Goal: Task Accomplishment & Management: Complete application form

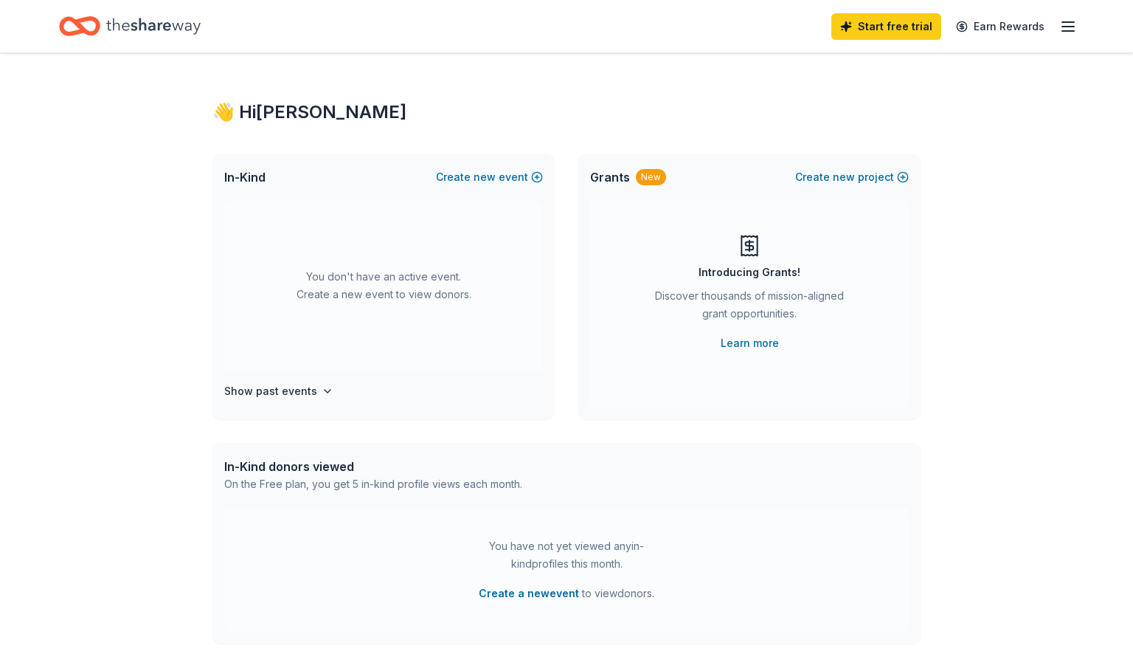
click at [1074, 31] on line "button" at bounding box center [1069, 31] width 12 height 0
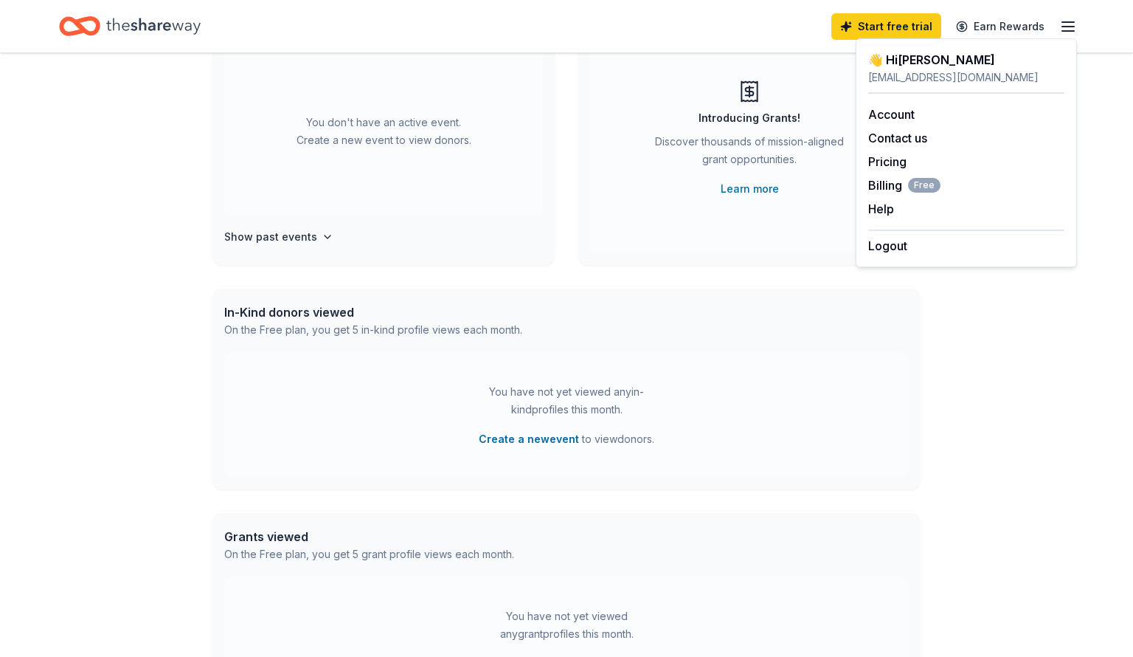
scroll to position [171, 0]
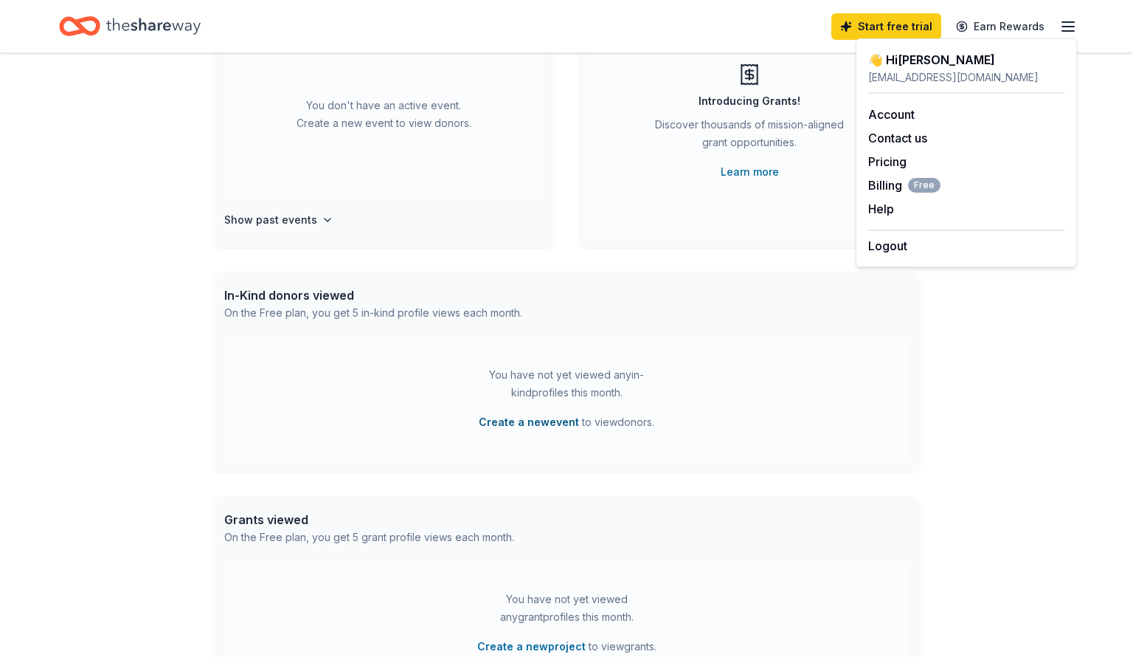
click at [532, 424] on button "Create a new event" at bounding box center [529, 422] width 100 height 18
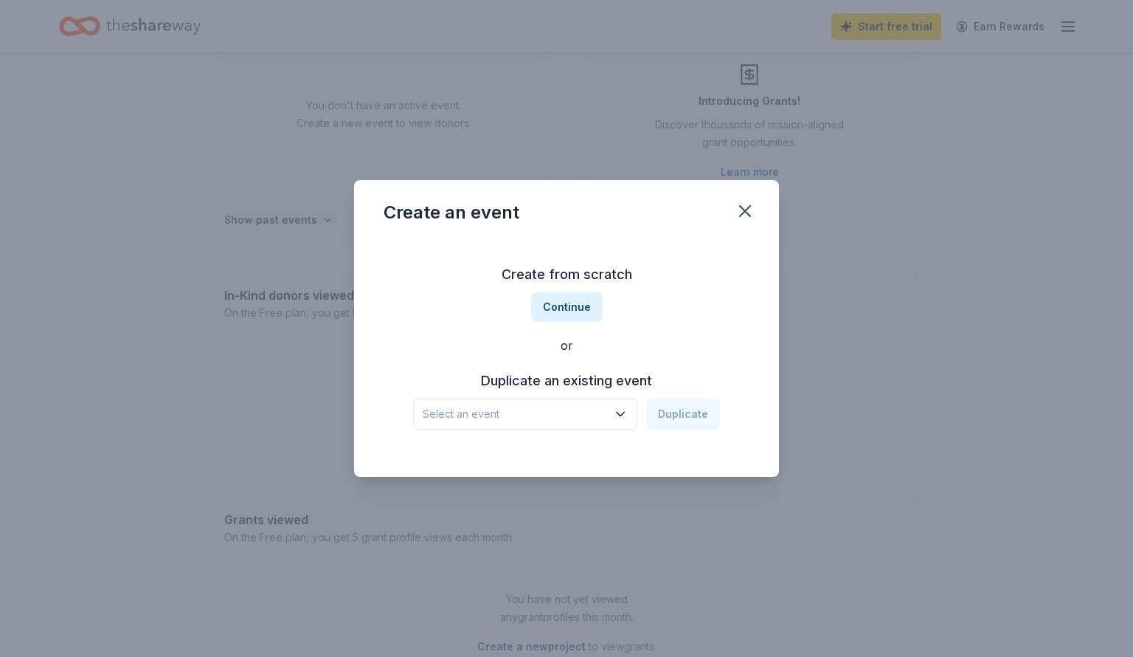
click at [577, 410] on span "Select an event" at bounding box center [515, 414] width 184 height 18
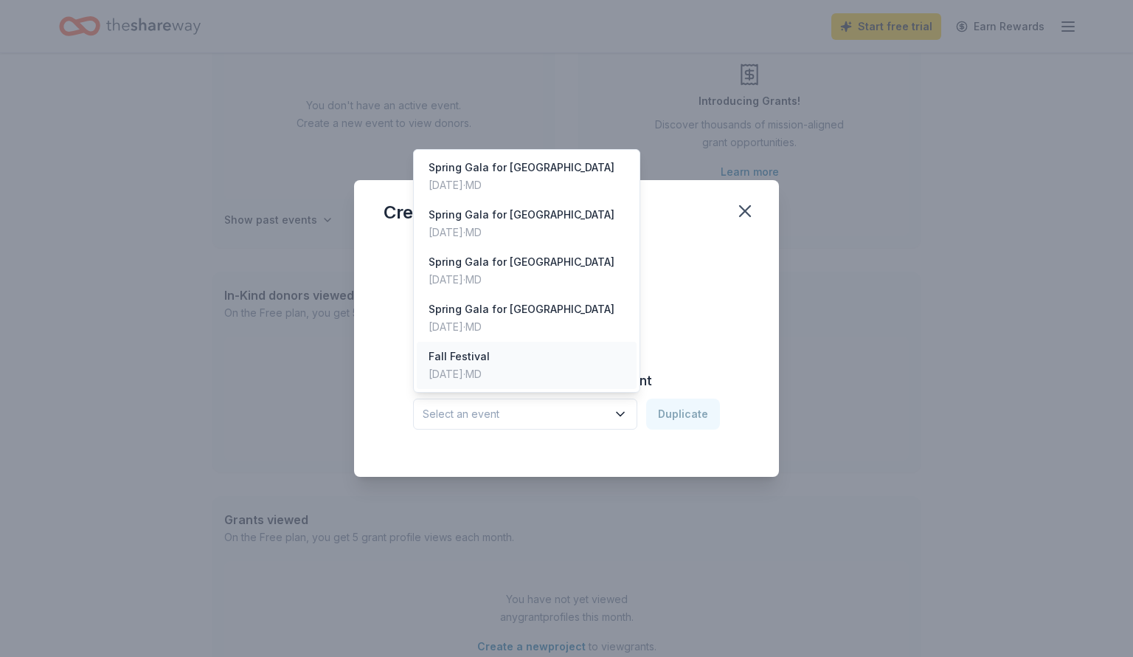
click at [490, 358] on div "Fall Festival" at bounding box center [459, 357] width 61 height 18
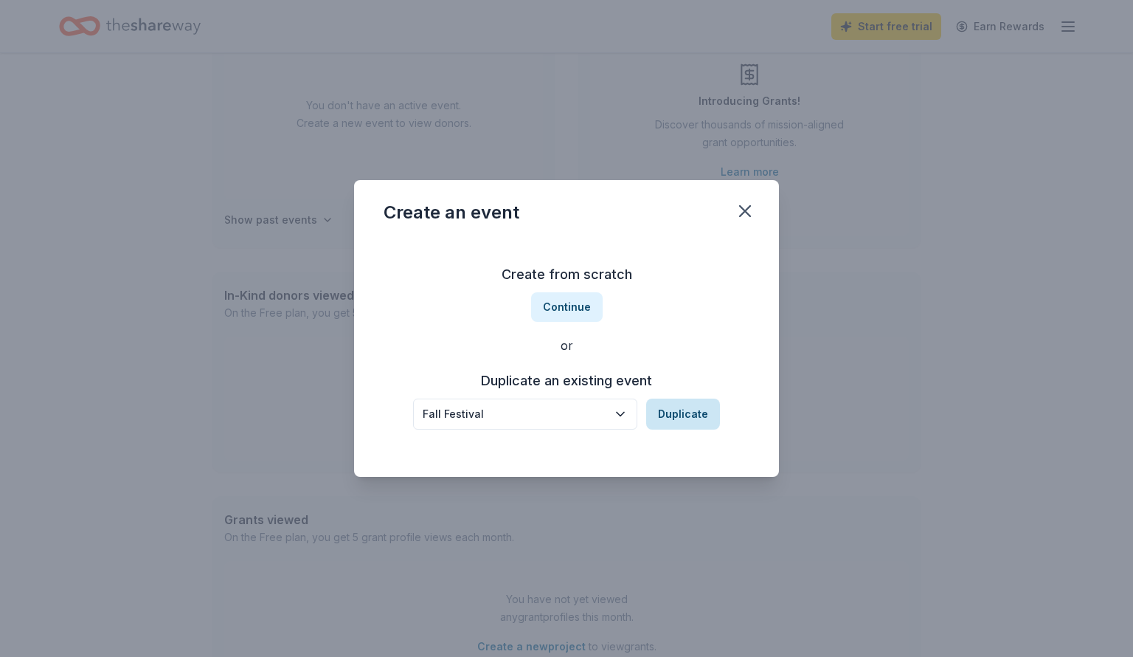
click at [702, 414] on button "Duplicate" at bounding box center [683, 413] width 74 height 31
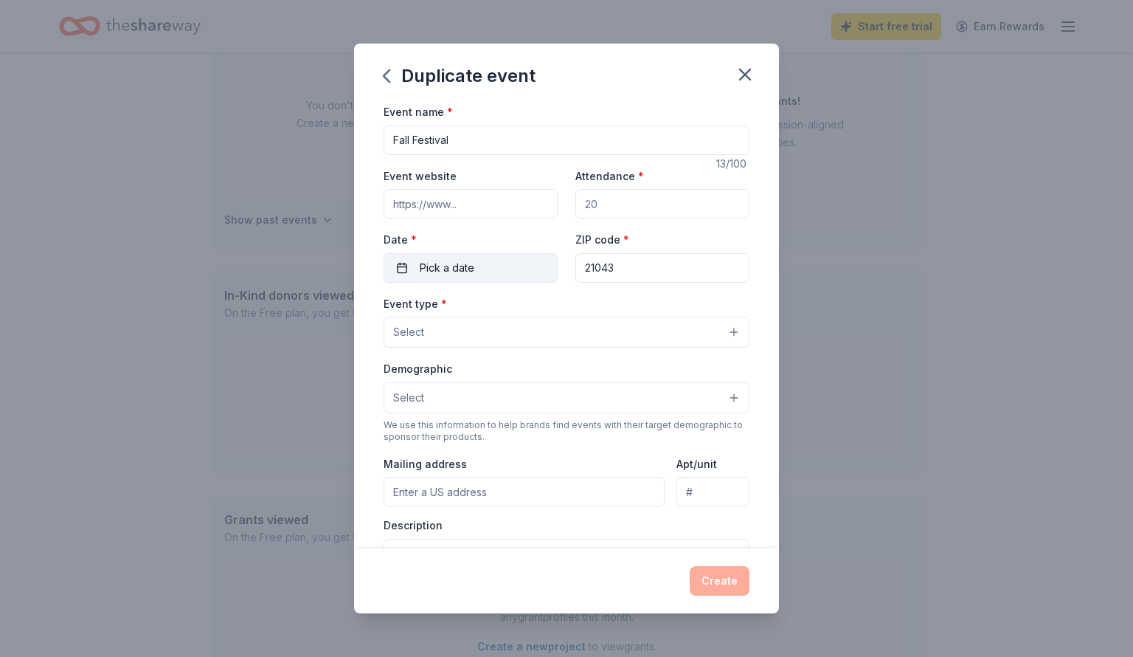
click at [477, 257] on button "Pick a date" at bounding box center [471, 268] width 174 height 30
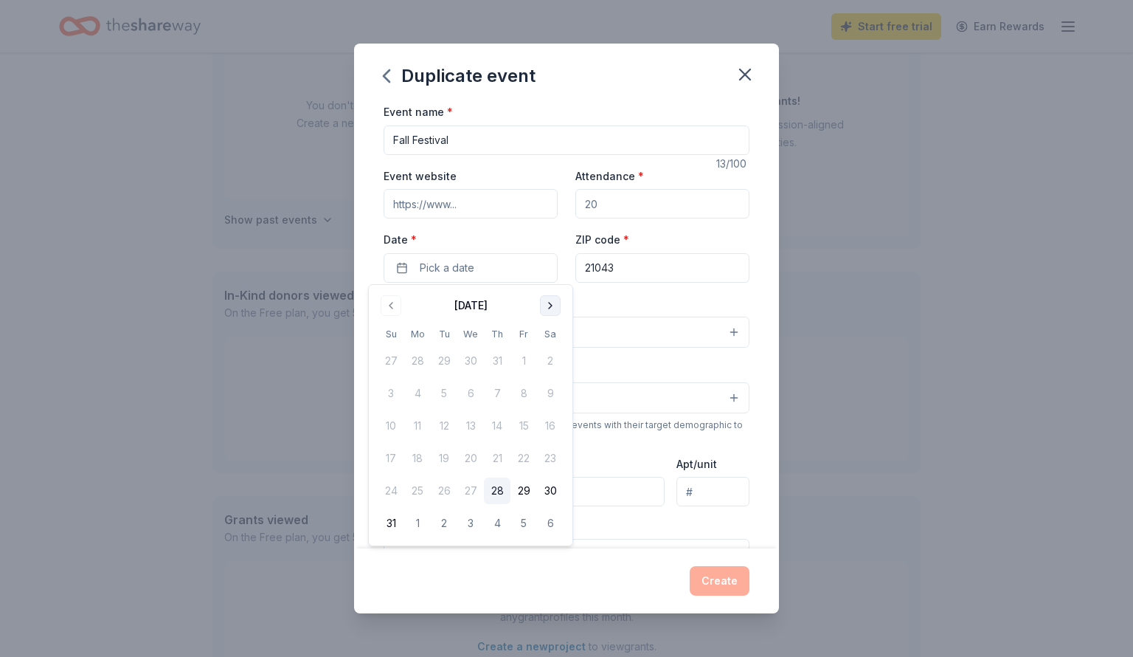
click at [549, 305] on button "Go to next month" at bounding box center [550, 305] width 21 height 21
click at [550, 428] on button "18" at bounding box center [550, 425] width 27 height 27
click at [611, 201] on input "Attendance *" at bounding box center [663, 204] width 174 height 30
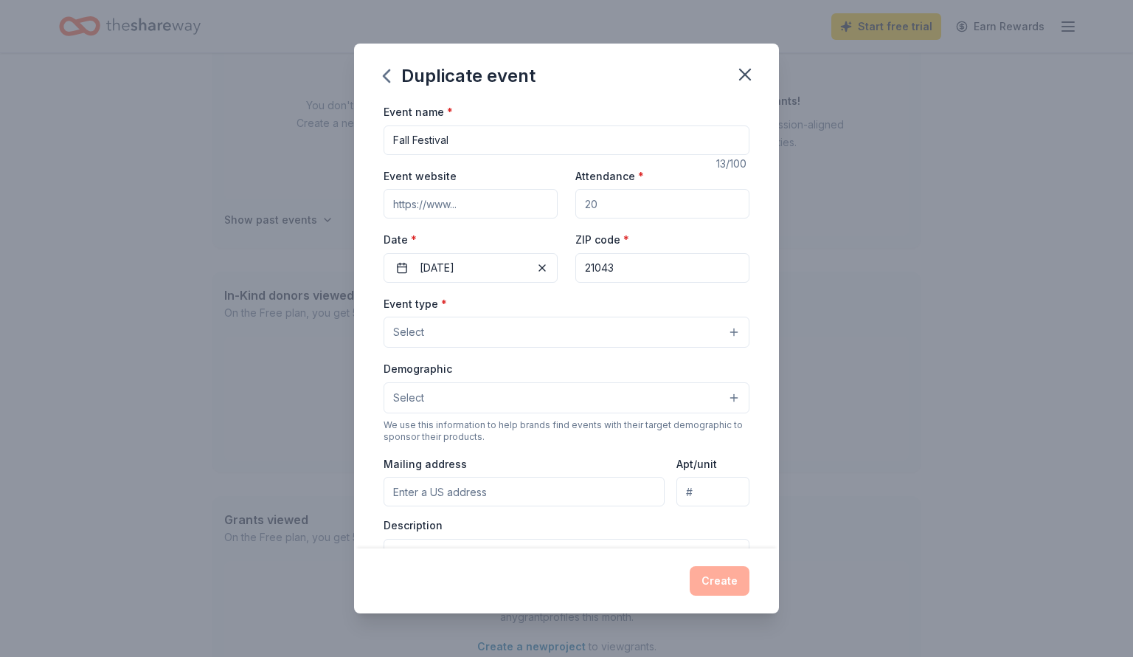
click at [612, 201] on input "Attendance *" at bounding box center [663, 204] width 174 height 30
type input "300"
click at [494, 194] on input "Event website" at bounding box center [471, 204] width 174 height 30
click at [491, 199] on input "Event website" at bounding box center [471, 204] width 174 height 30
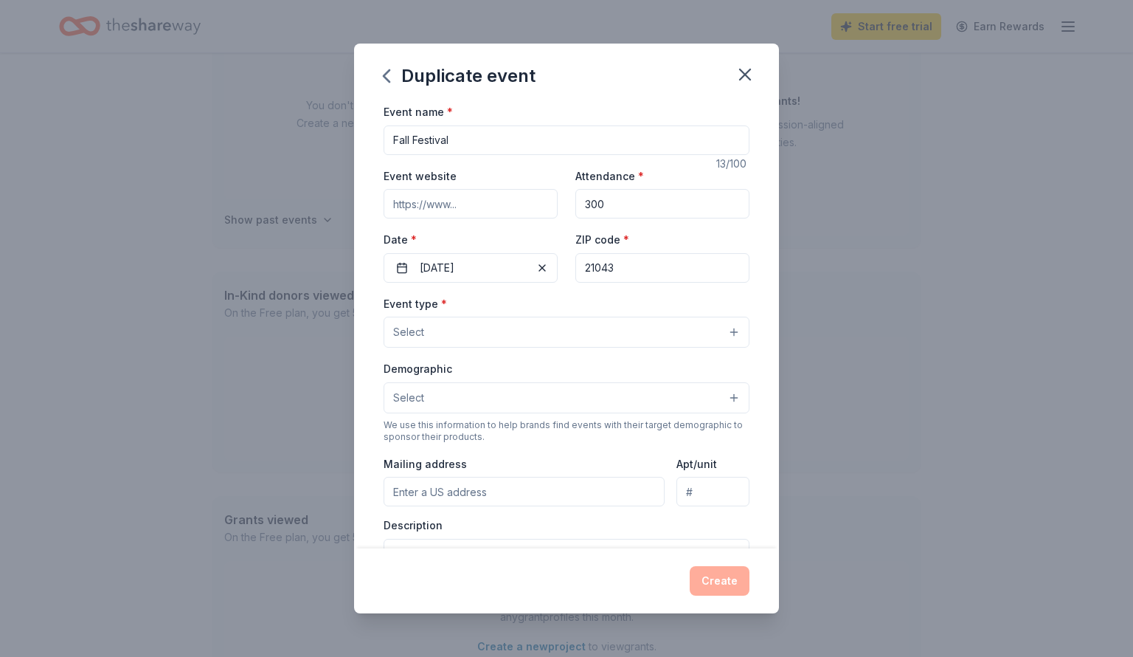
click at [491, 199] on input "Event website" at bounding box center [471, 204] width 174 height 30
click at [477, 332] on button "Select" at bounding box center [567, 332] width 366 height 31
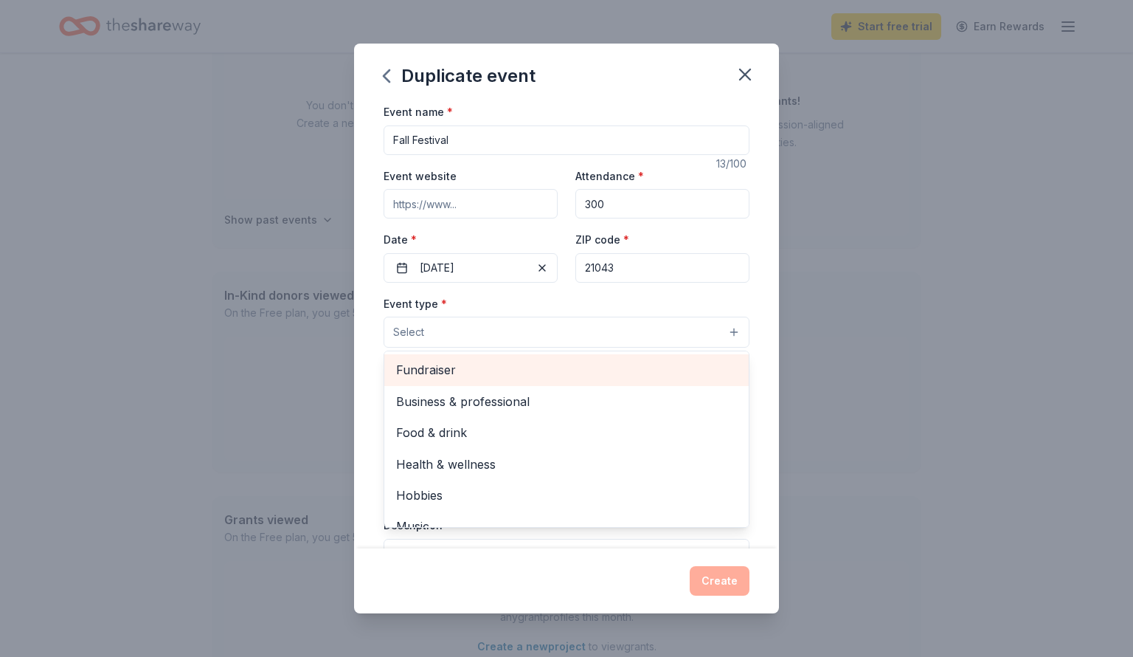
click at [463, 368] on span "Fundraiser" at bounding box center [566, 369] width 341 height 19
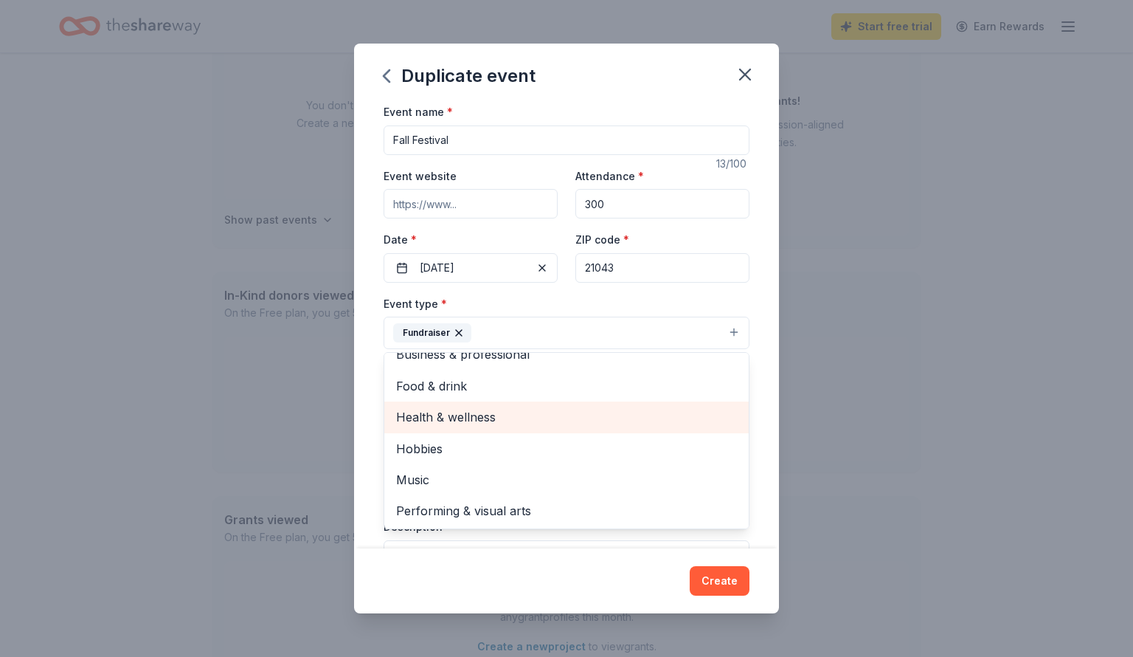
scroll to position [16, 0]
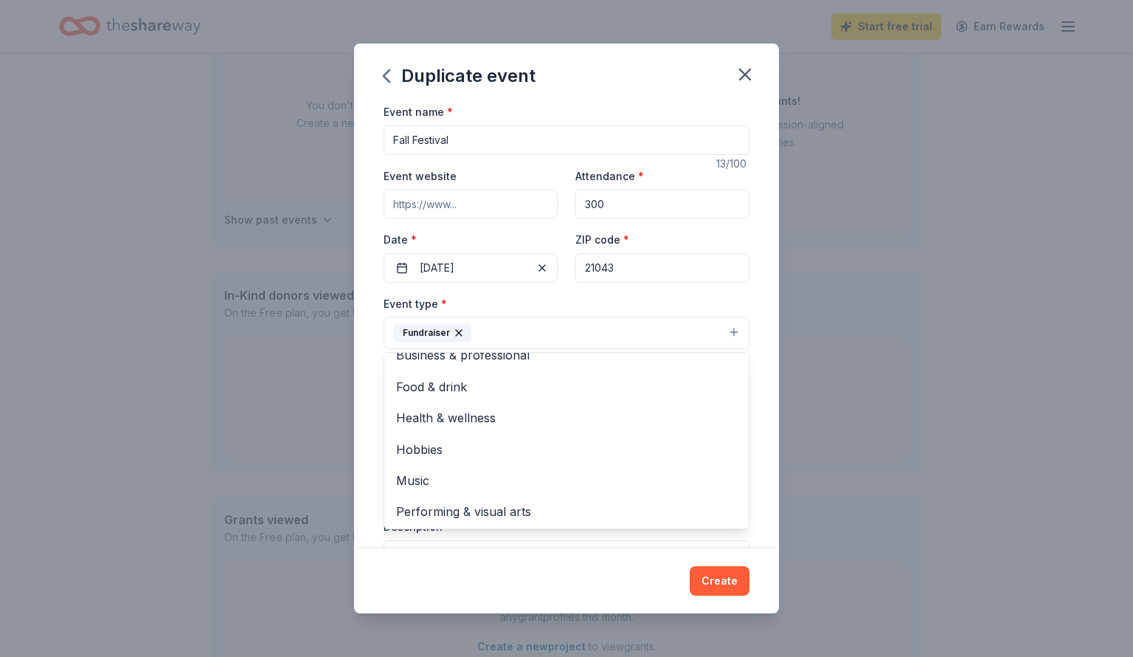
click at [370, 422] on div "Event name * Fall Festival 13 /100 Event website Attendance * 300 Date * 10/18/…" at bounding box center [566, 326] width 425 height 446
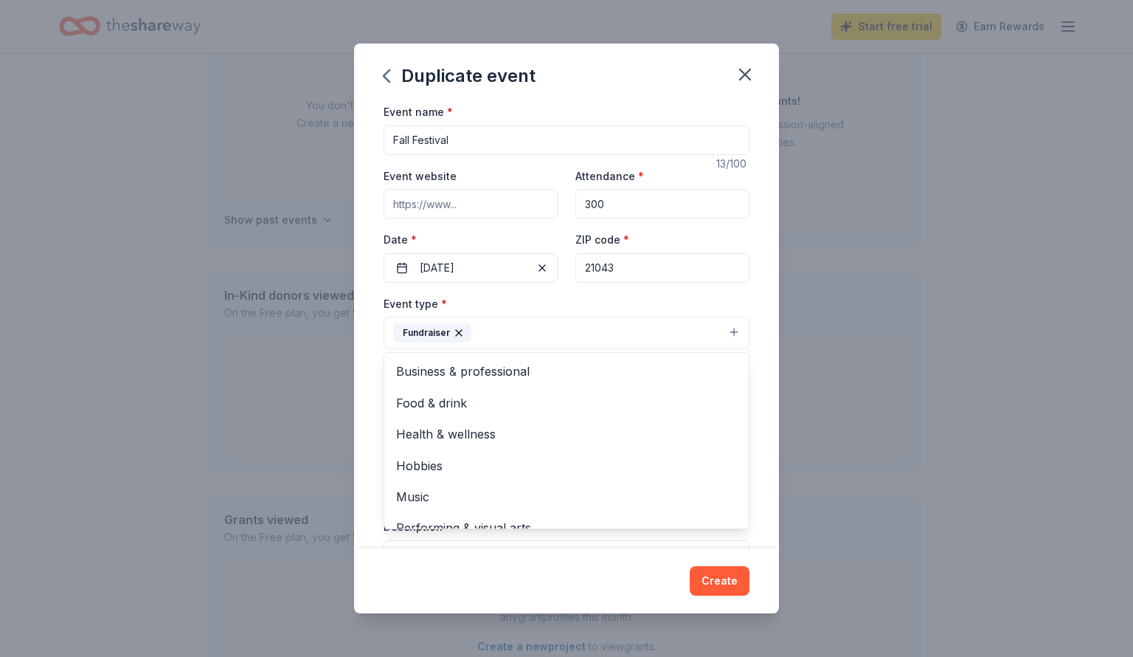
click at [512, 322] on button "Fundraiser" at bounding box center [567, 333] width 366 height 32
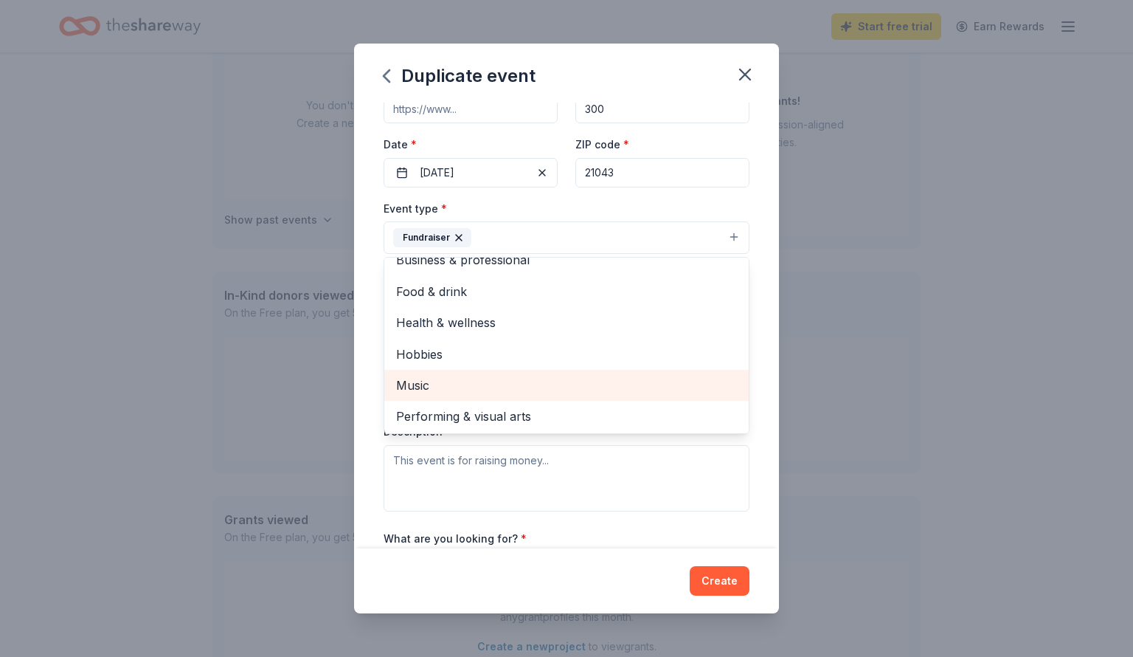
scroll to position [91, 0]
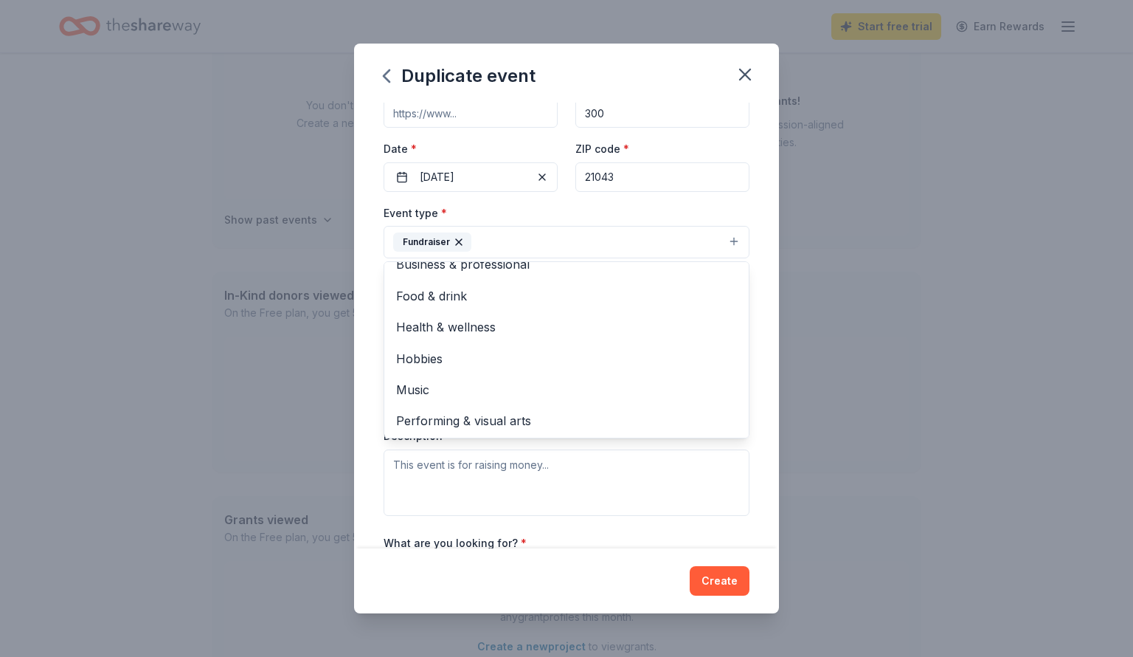
click at [374, 300] on div "Event name * Fall Festival 13 /100 Event website Attendance * 300 Date * 10/18/…" at bounding box center [566, 326] width 425 height 446
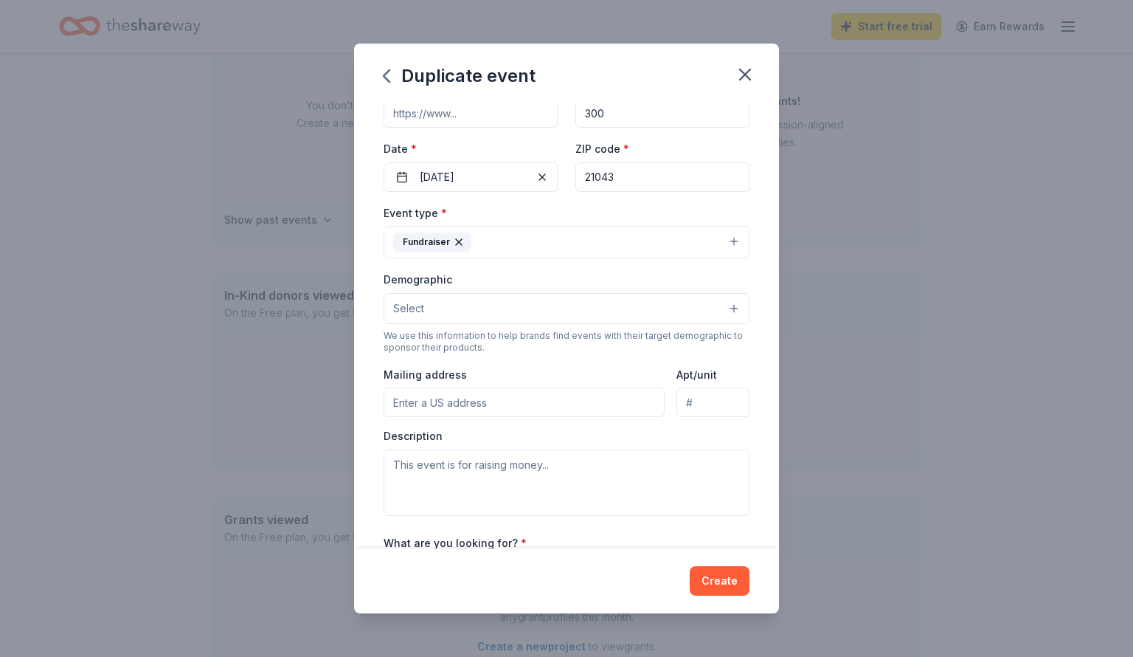
click at [439, 300] on button "Select" at bounding box center [567, 308] width 366 height 31
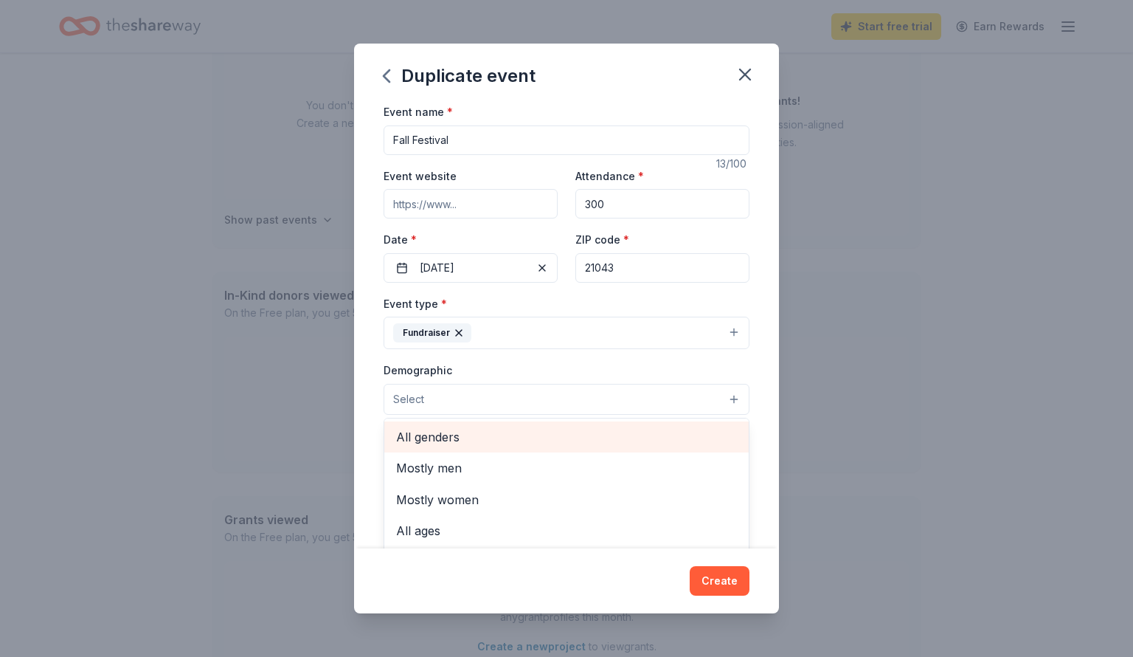
scroll to position [0, 0]
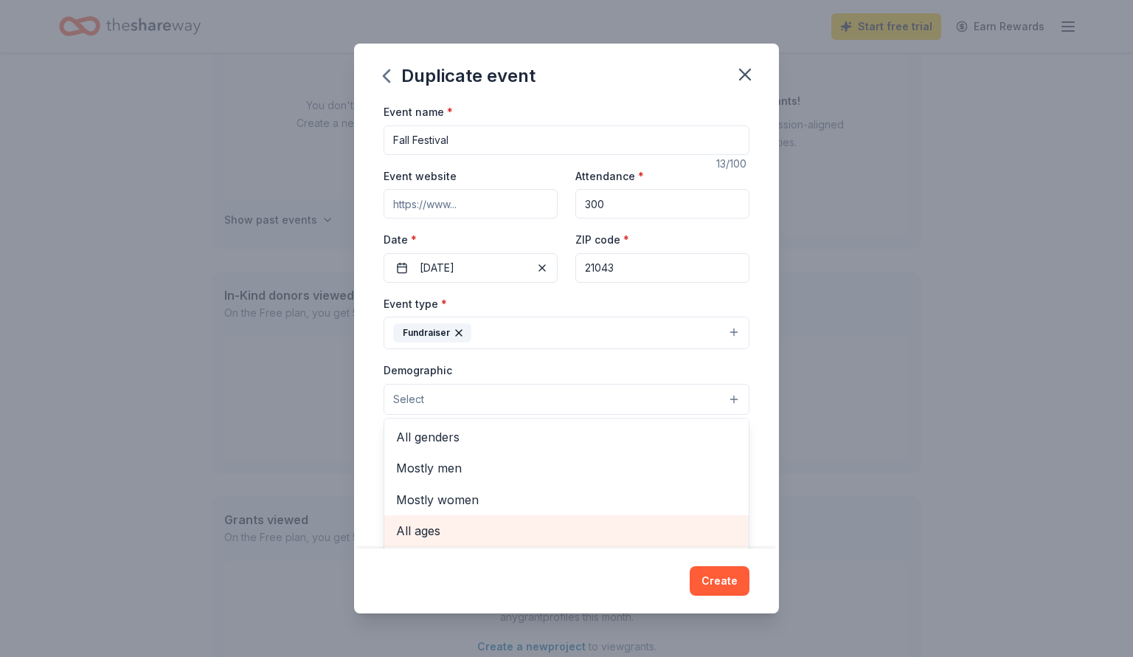
click at [432, 528] on span "All ages" at bounding box center [566, 530] width 341 height 19
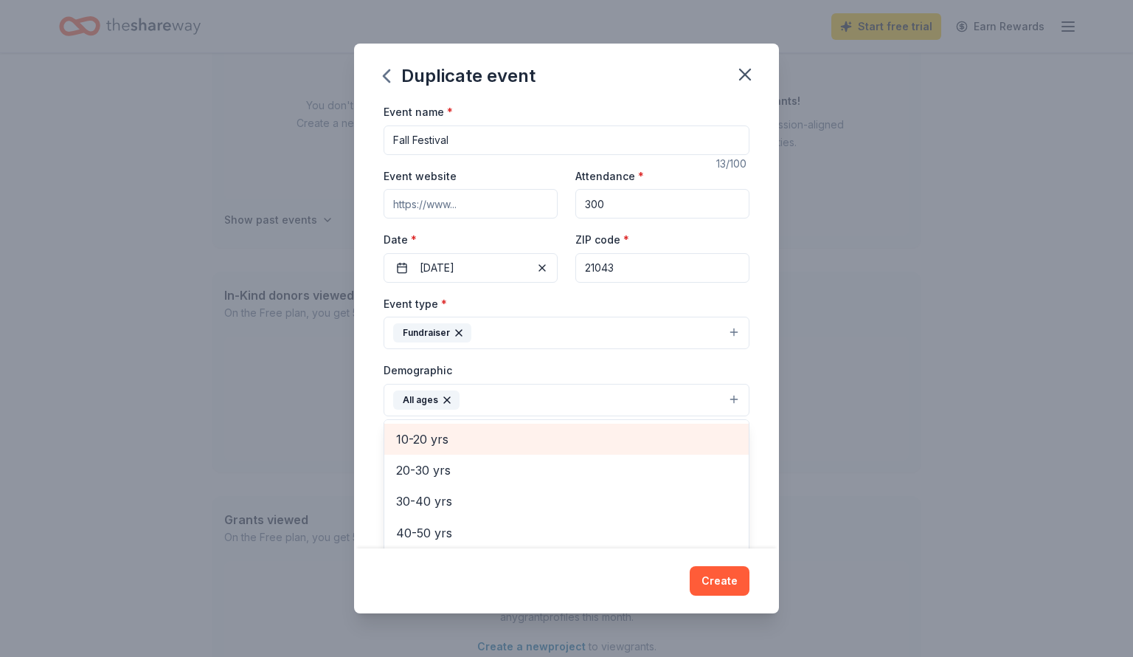
scroll to position [125, 0]
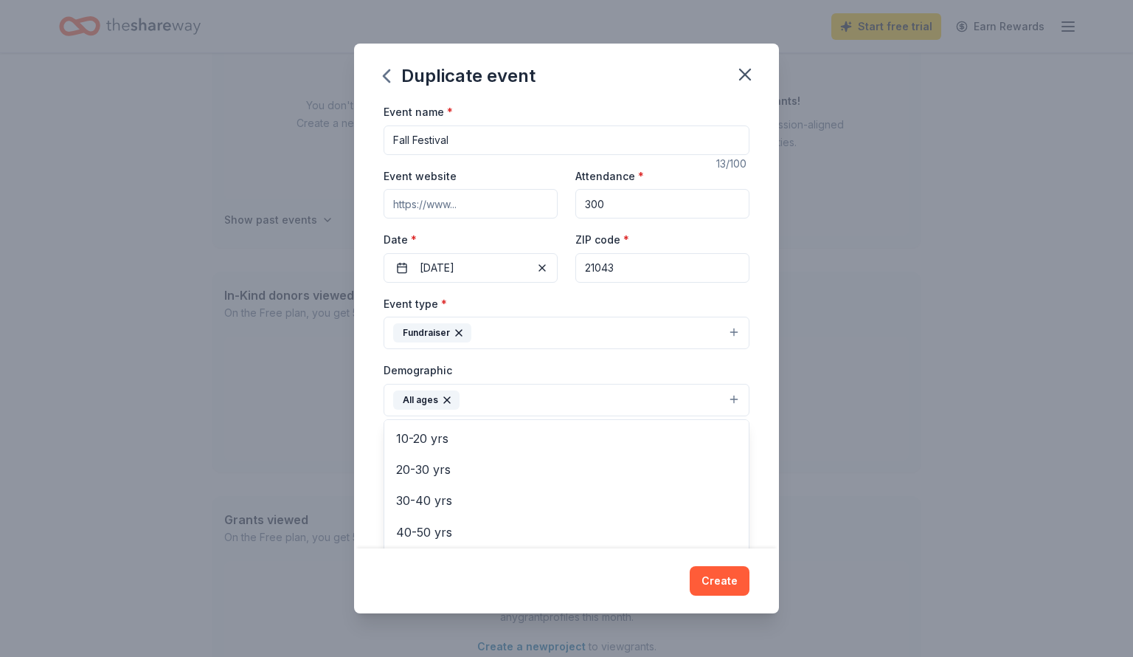
click at [373, 438] on div "Event name * Fall Festival 13 /100 Event website Attendance * 300 Date * 10/18/…" at bounding box center [566, 326] width 425 height 446
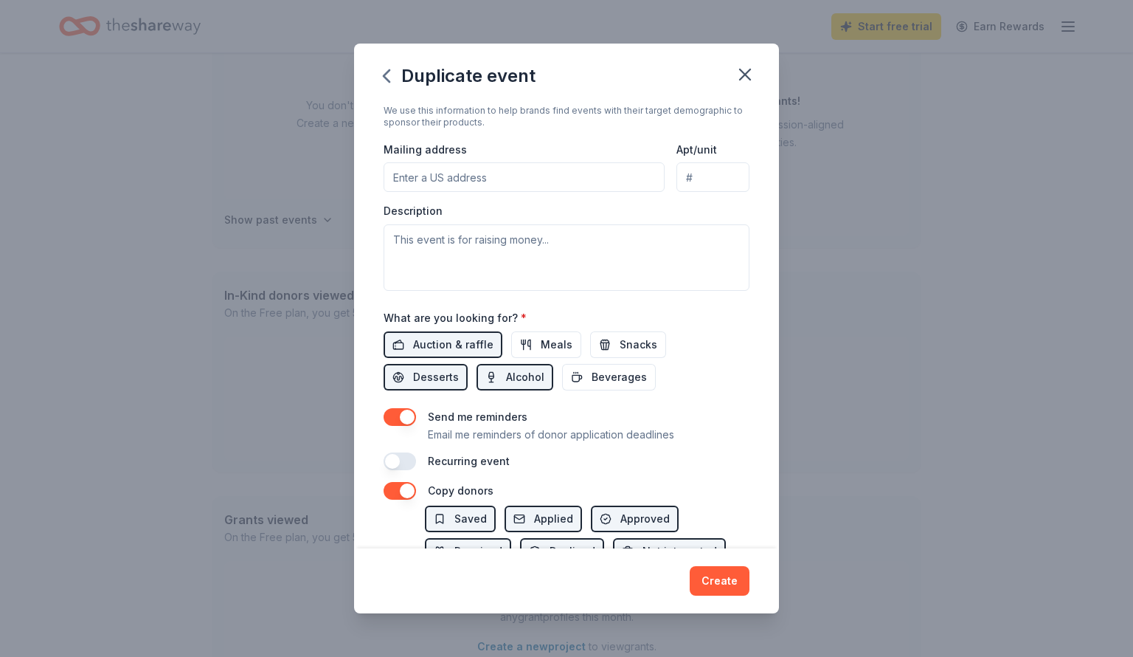
scroll to position [319, 0]
click at [622, 340] on span "Snacks" at bounding box center [639, 343] width 38 height 18
click at [542, 340] on span "Meals" at bounding box center [557, 343] width 32 height 18
click at [592, 367] on span "Beverages" at bounding box center [619, 376] width 55 height 18
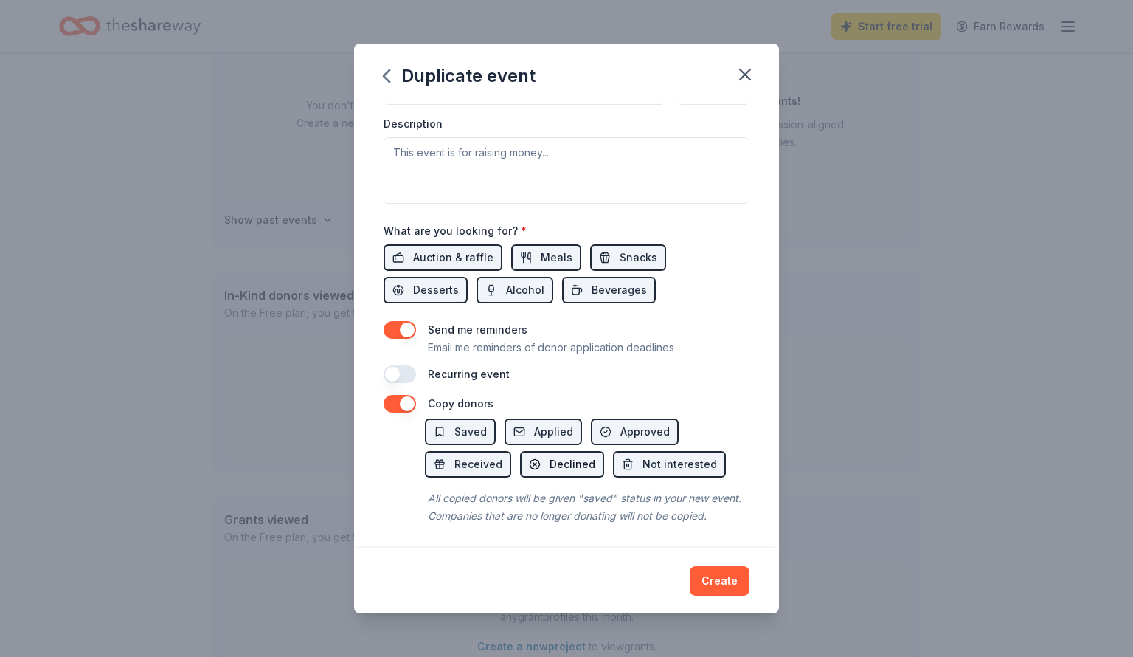
scroll to position [404, 0]
click at [558, 457] on span "Declined" at bounding box center [573, 465] width 46 height 18
click at [655, 460] on span "Not interested" at bounding box center [680, 465] width 75 height 18
click at [475, 463] on span "Received" at bounding box center [479, 465] width 48 height 18
click at [459, 427] on span "Saved" at bounding box center [471, 433] width 32 height 18
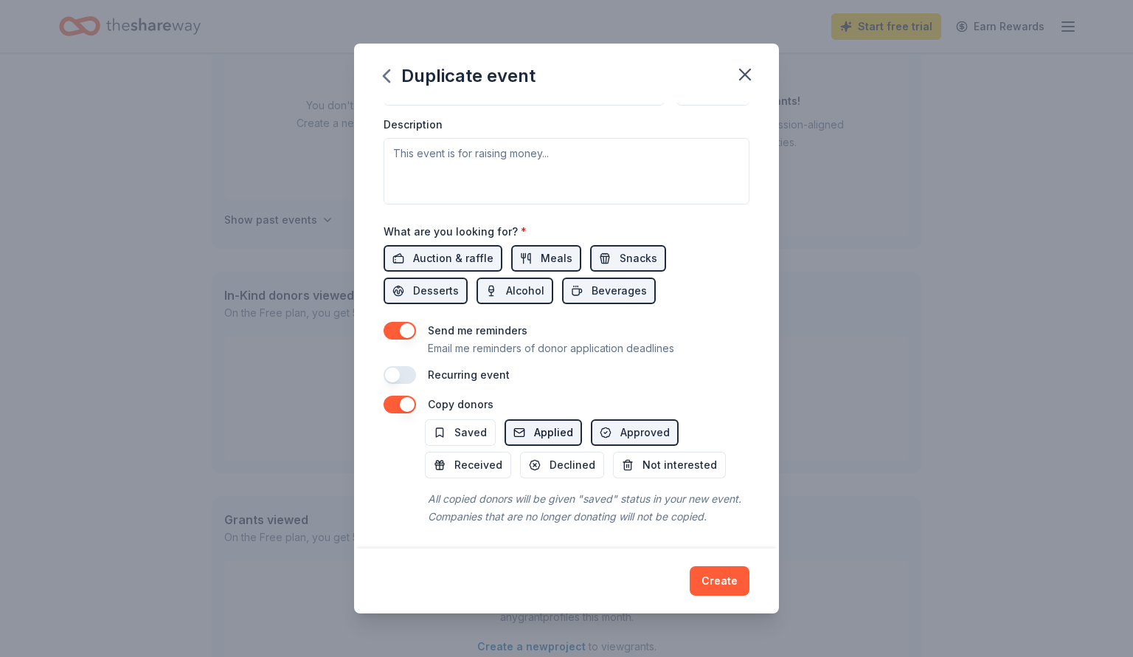
click at [538, 432] on span "Applied" at bounding box center [553, 433] width 39 height 18
click at [714, 583] on button "Create" at bounding box center [720, 581] width 60 height 30
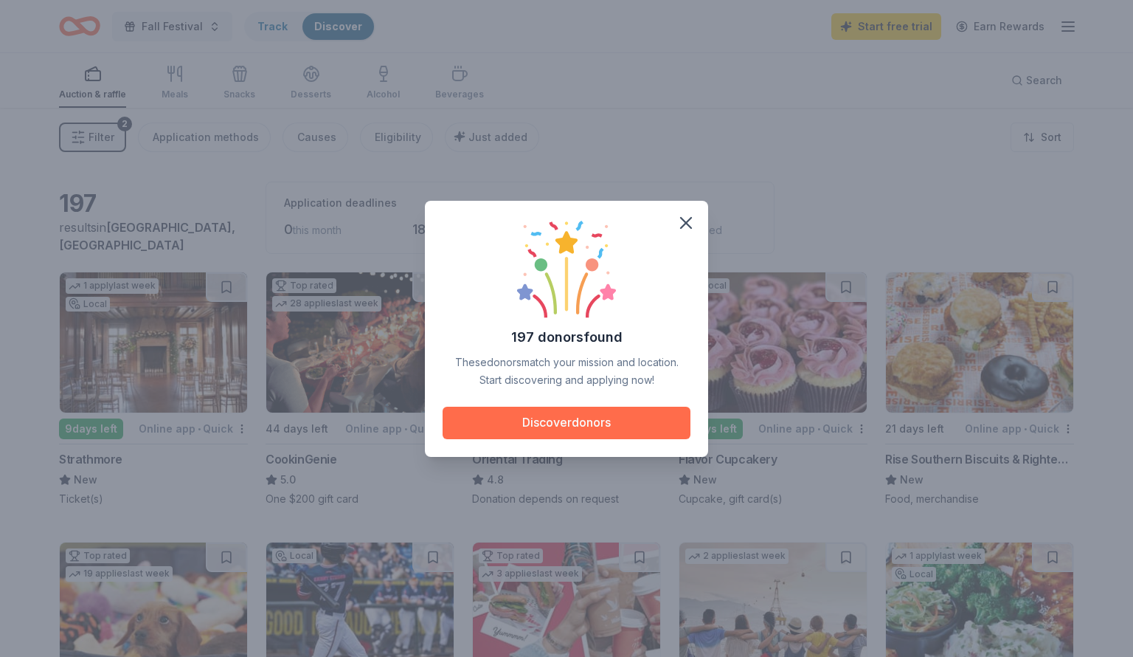
click at [577, 424] on button "Discover donors" at bounding box center [567, 423] width 248 height 32
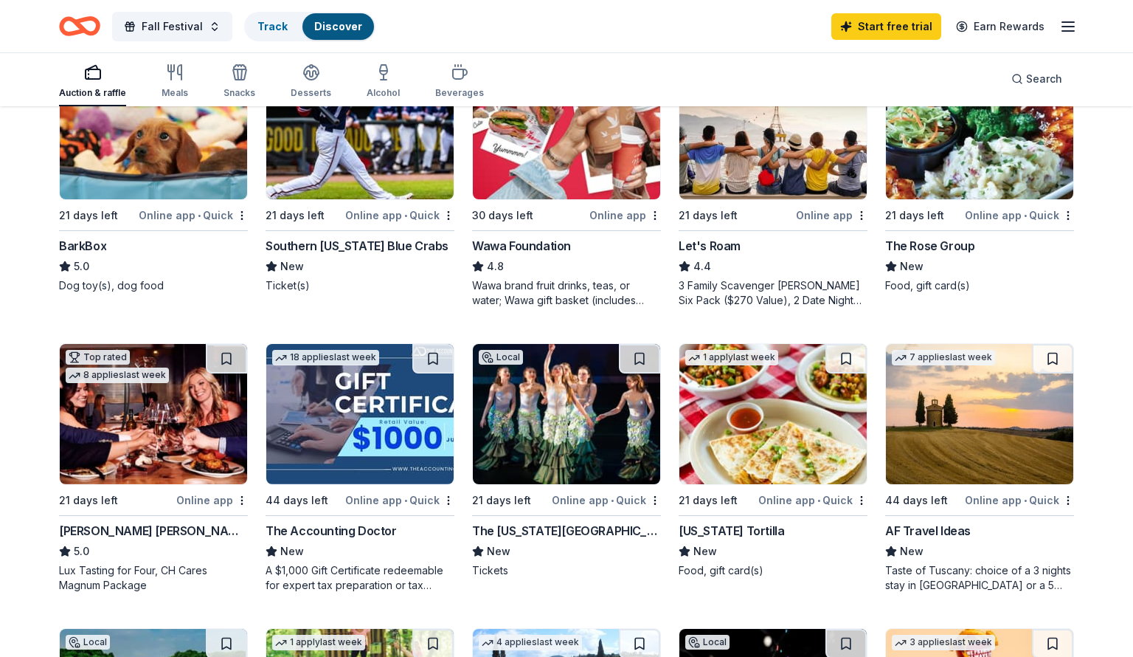
scroll to position [484, 0]
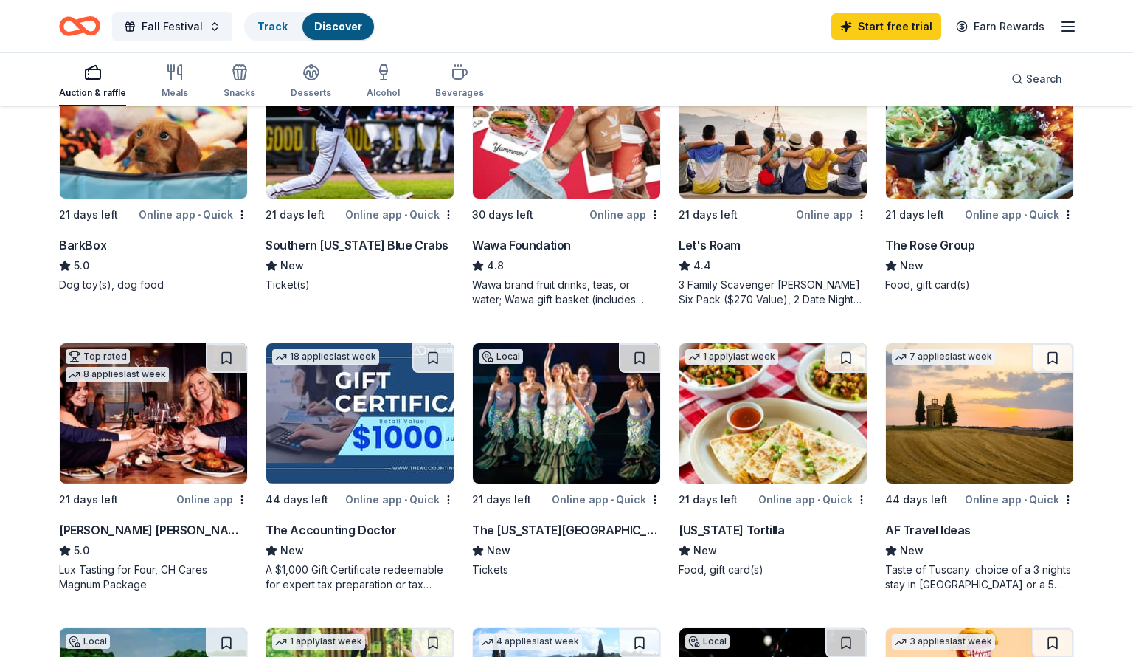
click at [146, 474] on img at bounding box center [153, 413] width 187 height 140
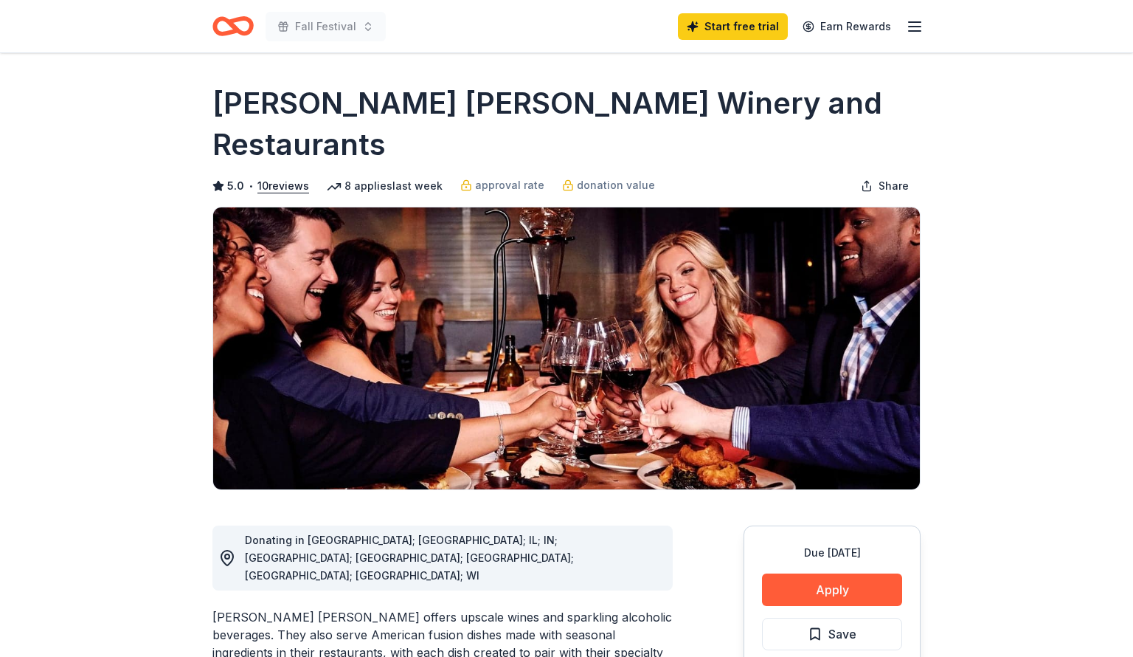
click at [824, 565] on div "Due [DATE] Apply Save Application takes 10 min Usually responds in a few weeks" at bounding box center [832, 635] width 177 height 220
click at [814, 573] on button "Apply" at bounding box center [832, 589] width 140 height 32
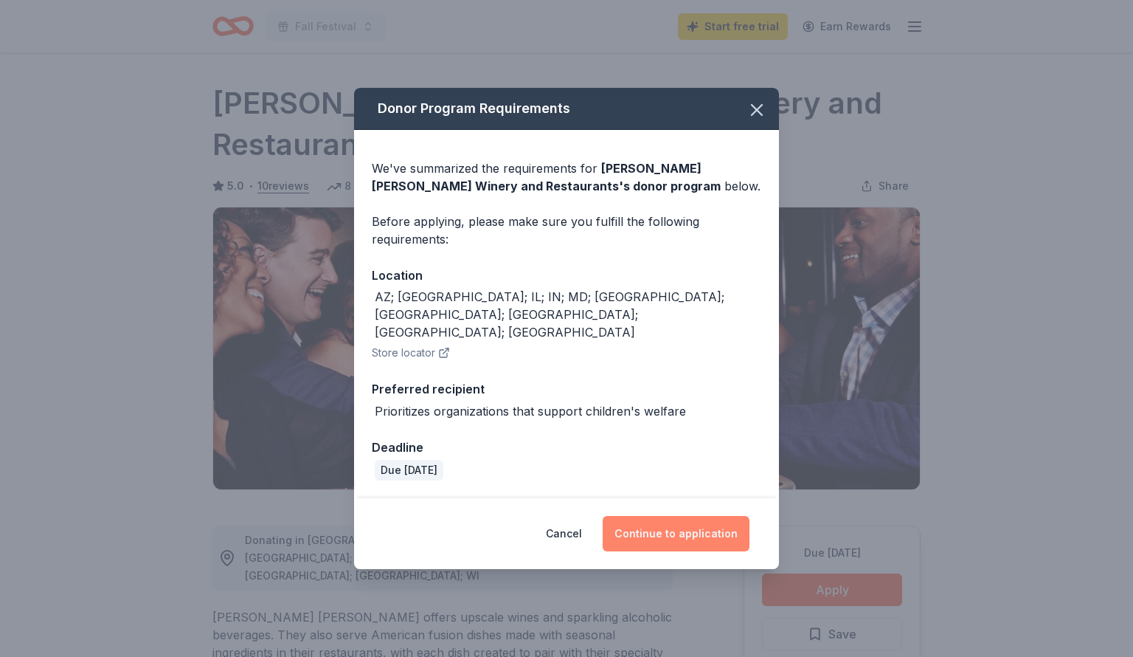
click at [657, 517] on button "Continue to application" at bounding box center [676, 533] width 147 height 35
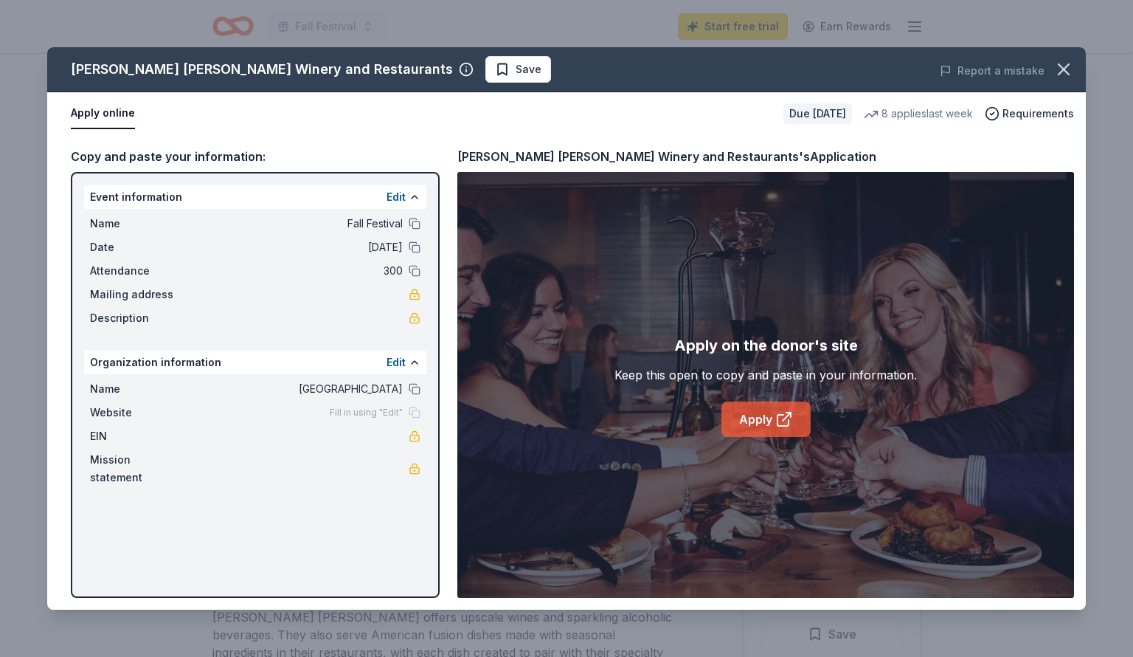
click at [757, 421] on link "Apply" at bounding box center [766, 418] width 89 height 35
